Goal: Information Seeking & Learning: Check status

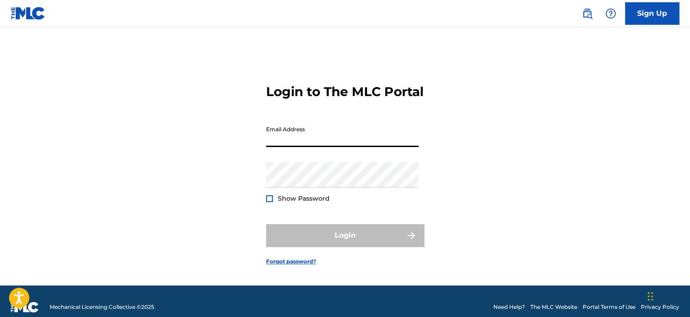
click at [297, 147] on input "Email Address" at bounding box center [342, 134] width 152 height 26
type input "[EMAIL_ADDRESS][DOMAIN_NAME]"
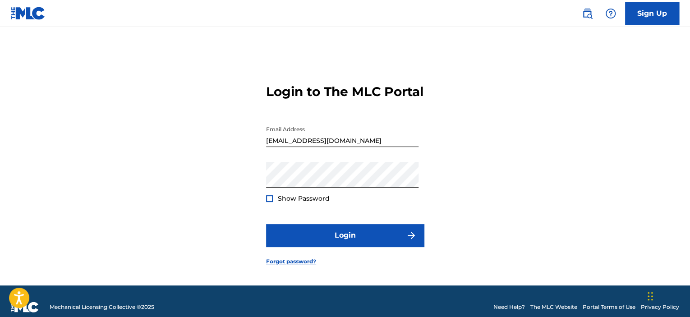
click at [269, 202] on div at bounding box center [269, 198] width 7 height 7
click at [269, 201] on img at bounding box center [269, 198] width 5 height 5
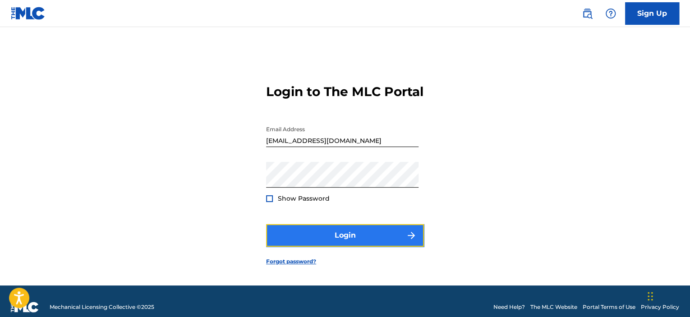
click at [358, 247] on button "Login" at bounding box center [345, 235] width 158 height 23
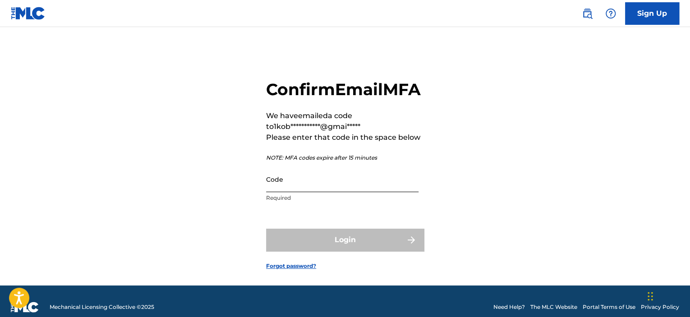
click at [369, 192] on input "Code" at bounding box center [342, 179] width 152 height 26
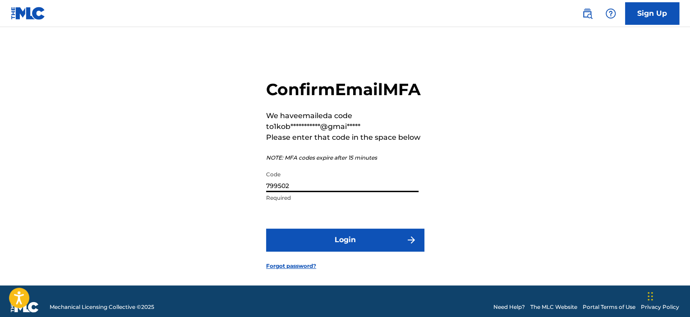
type input "799502"
click at [266, 229] on button "Login" at bounding box center [345, 240] width 158 height 23
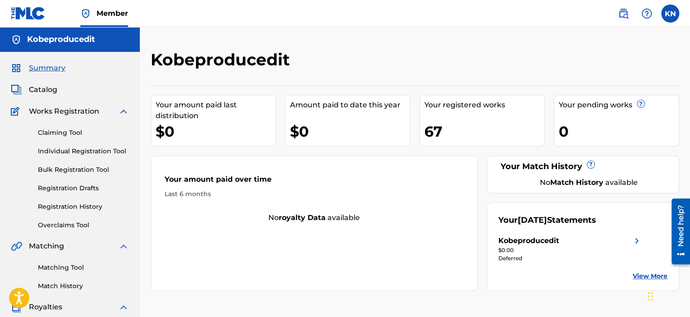
scroll to position [153, 0]
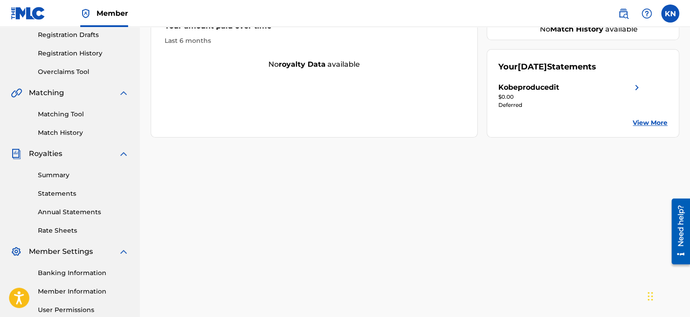
click at [636, 120] on link "View More" at bounding box center [649, 122] width 35 height 9
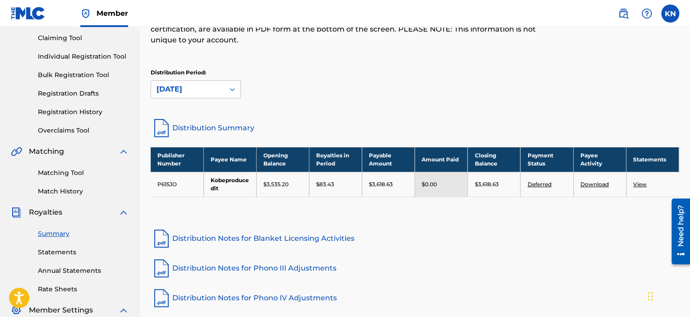
scroll to position [94, 0]
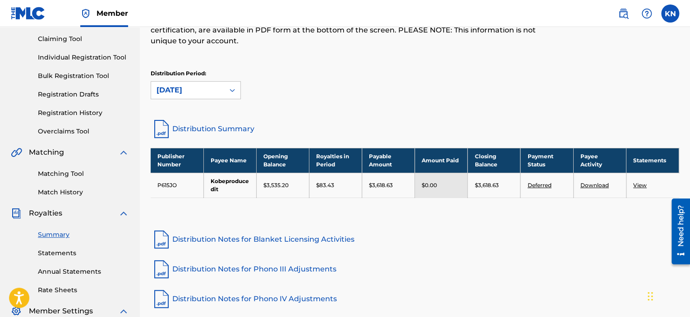
click at [355, 57] on div "Royalties Select your desired distribution period from the drop-down menu to se…" at bounding box center [415, 37] width 528 height 162
click at [360, 52] on div "Royalties Select your desired distribution period from the drop-down menu to se…" at bounding box center [354, 6] width 407 height 101
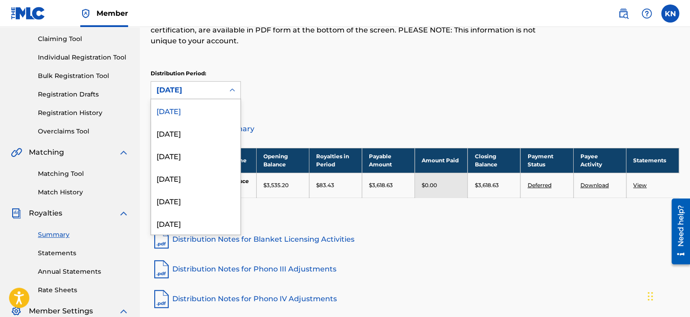
click at [230, 87] on icon at bounding box center [232, 90] width 9 height 9
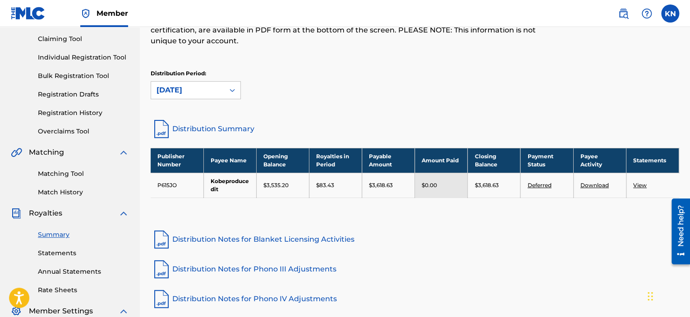
click at [258, 82] on div "Distribution Period: [DATE]" at bounding box center [415, 84] width 528 height 30
click at [269, 50] on div "Royalties Select your desired distribution period from the drop-down menu to se…" at bounding box center [354, 6] width 407 height 101
